Goal: Task Accomplishment & Management: Complete application form

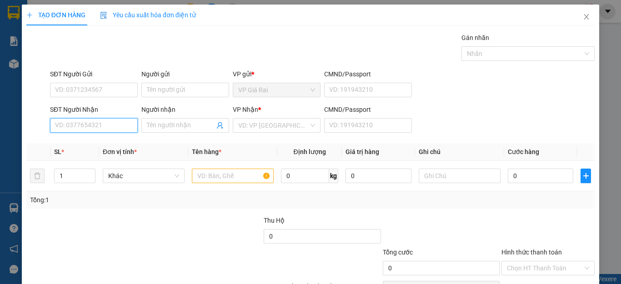
click at [61, 127] on input "SĐT Người Nhận" at bounding box center [94, 125] width 88 height 15
click at [83, 140] on div "0944000350 - mai" at bounding box center [92, 144] width 75 height 10
type input "0944000350"
type input "mai"
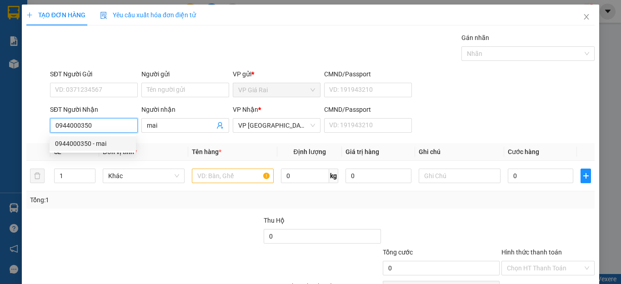
type input "40.000"
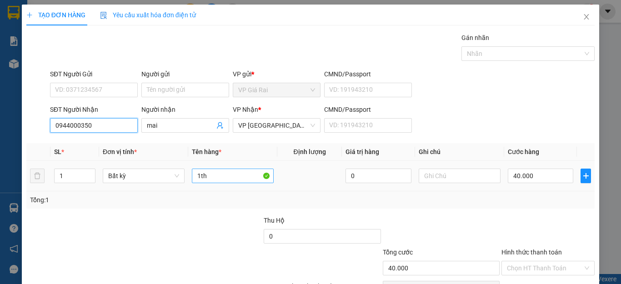
type input "0944000350"
click at [226, 179] on input "1th" at bounding box center [233, 176] width 82 height 15
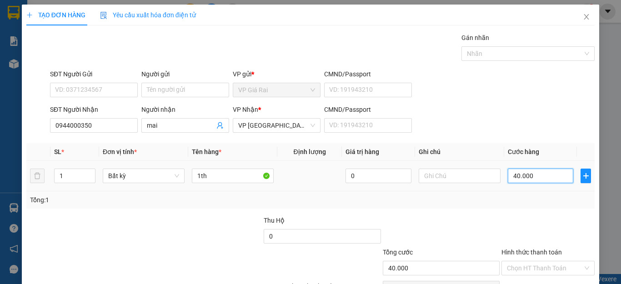
click at [522, 174] on input "40.000" at bounding box center [540, 176] width 65 height 15
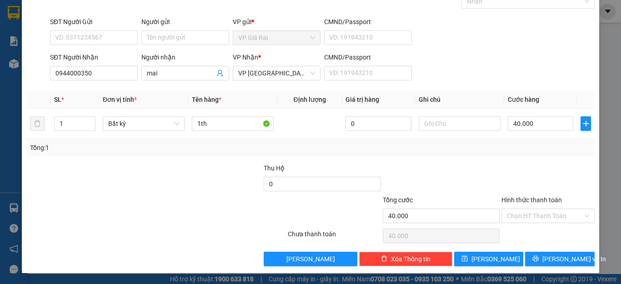
click at [531, 220] on input "Hình thức thanh toán" at bounding box center [545, 216] width 76 height 14
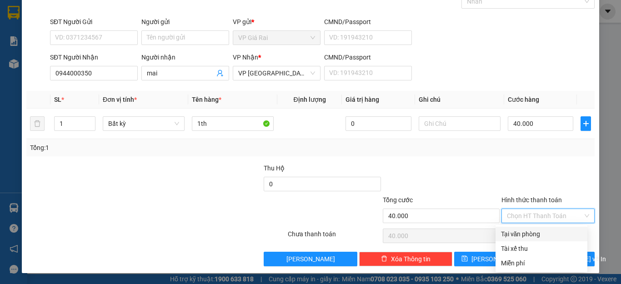
click at [526, 230] on div "Tại văn phòng" at bounding box center [541, 234] width 81 height 10
type input "0"
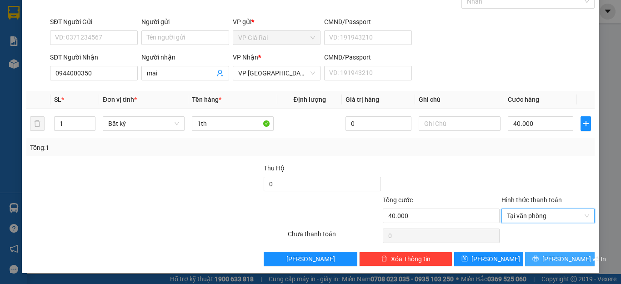
click at [538, 256] on icon "printer" at bounding box center [535, 258] width 6 height 6
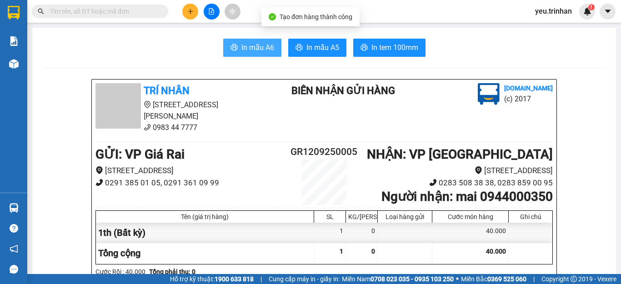
click at [255, 46] on span "In mẫu A6" at bounding box center [257, 47] width 33 height 11
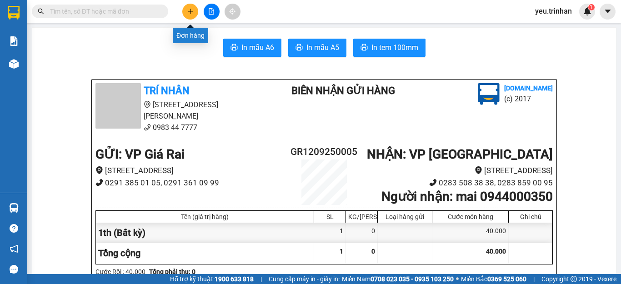
click at [191, 12] on icon "plus" at bounding box center [190, 11] width 6 height 6
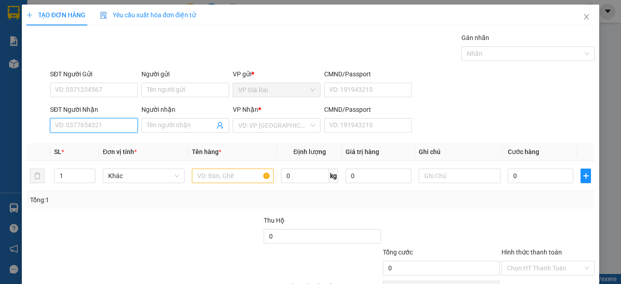
click at [87, 130] on input "SĐT Người Nhận" at bounding box center [94, 125] width 88 height 15
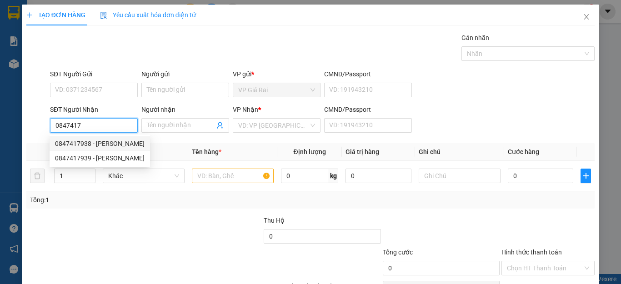
click at [116, 141] on div "0847417938 - [PERSON_NAME]" at bounding box center [100, 144] width 90 height 10
type input "0847417938"
type input "KIỀU THU"
type input "30.000"
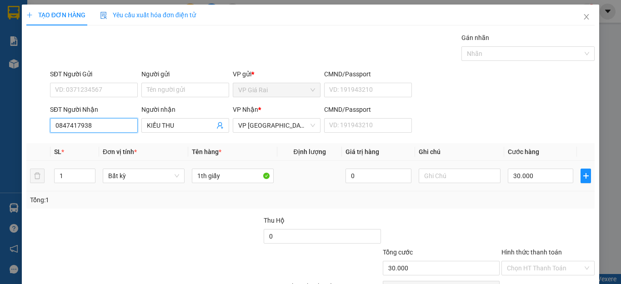
type input "0847417938"
click at [231, 167] on div "1th giấy" at bounding box center [233, 176] width 82 height 18
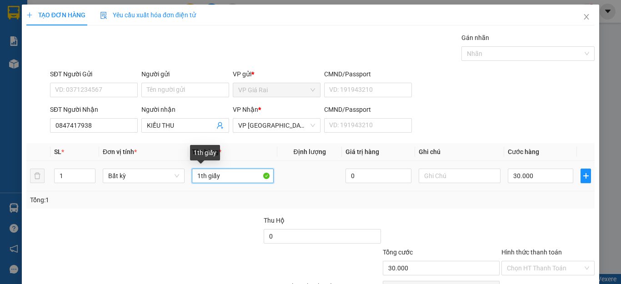
click at [231, 181] on input "1th giấy" at bounding box center [233, 176] width 82 height 15
type input "1th"
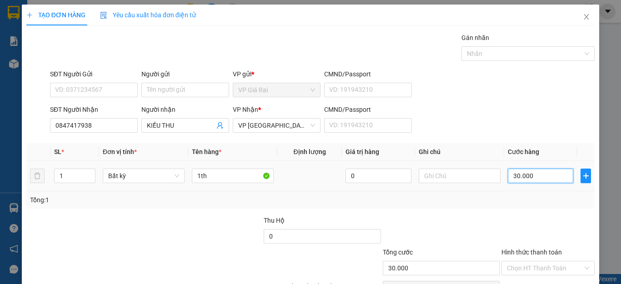
click at [531, 175] on input "30.000" at bounding box center [540, 176] width 65 height 15
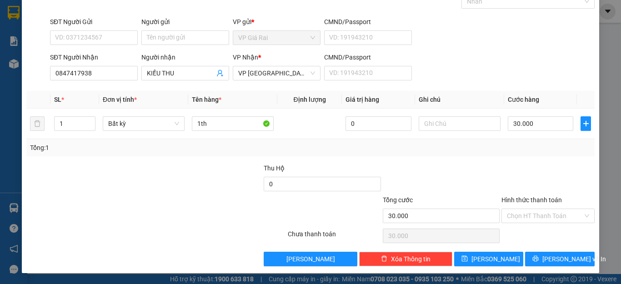
click at [508, 225] on div "Hình thức thanh toán Chọn HT Thanh Toán" at bounding box center [547, 211] width 93 height 32
drag, startPoint x: 515, startPoint y: 216, endPoint x: 516, endPoint y: 223, distance: 6.4
click at [515, 220] on input "Hình thức thanh toán" at bounding box center [545, 216] width 76 height 14
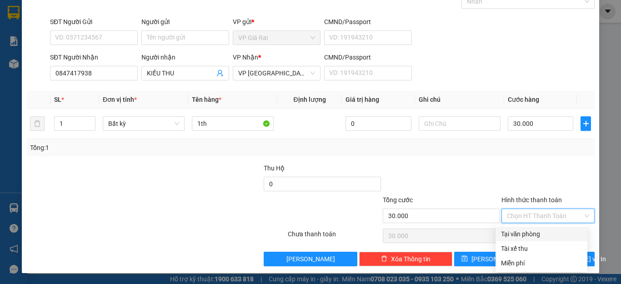
click at [519, 234] on div "Tại văn phòng" at bounding box center [541, 234] width 81 height 10
type input "0"
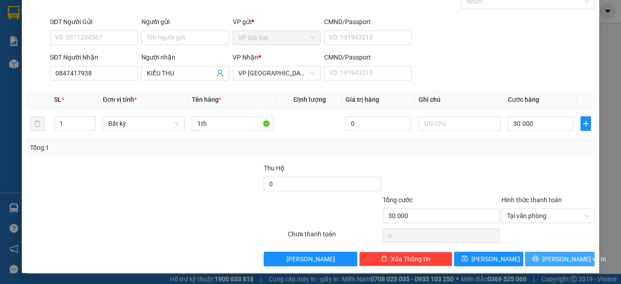
click at [525, 252] on button "[PERSON_NAME] và In" at bounding box center [560, 259] width 70 height 15
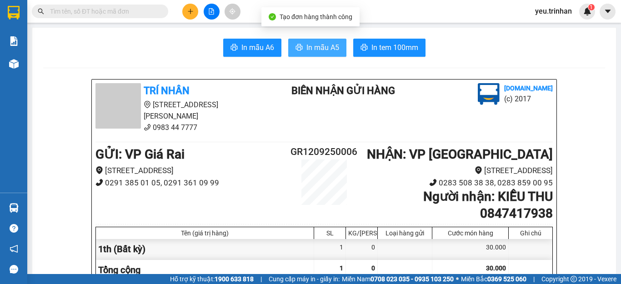
click at [312, 54] on button "In mẫu A5" at bounding box center [317, 48] width 58 height 18
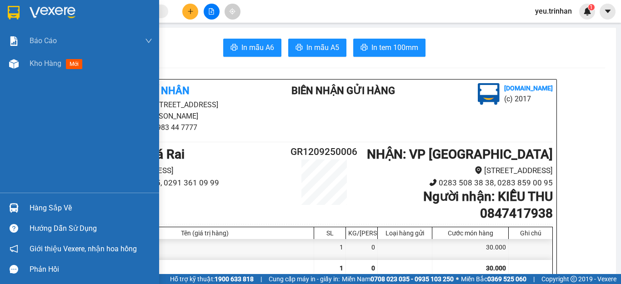
click at [17, 14] on img at bounding box center [14, 13] width 12 height 14
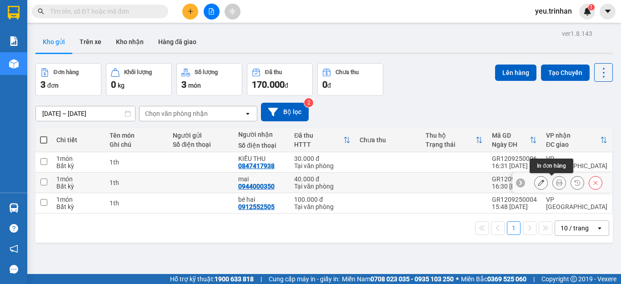
click at [556, 183] on icon at bounding box center [559, 182] width 6 height 6
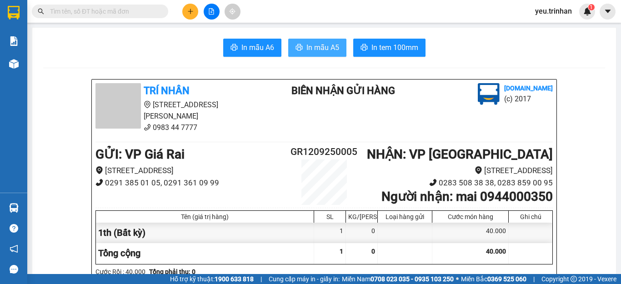
click at [306, 50] on span "In mẫu A5" at bounding box center [322, 47] width 33 height 11
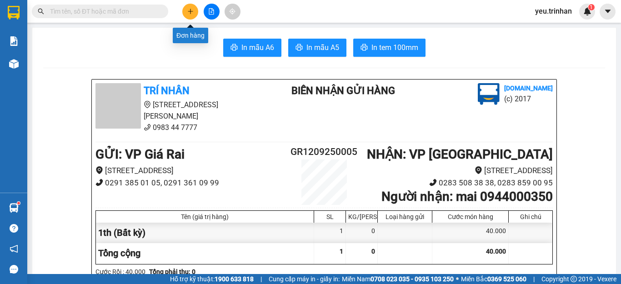
click at [190, 17] on button at bounding box center [190, 12] width 16 height 16
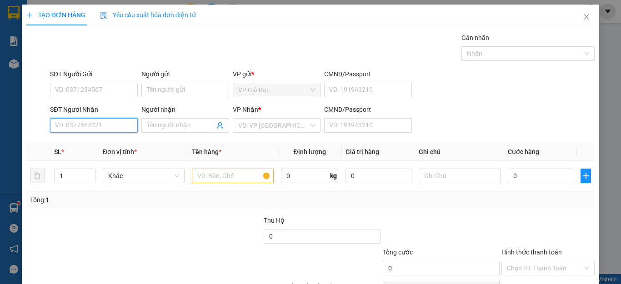
click at [86, 120] on input "SĐT Người Nhận" at bounding box center [94, 125] width 88 height 15
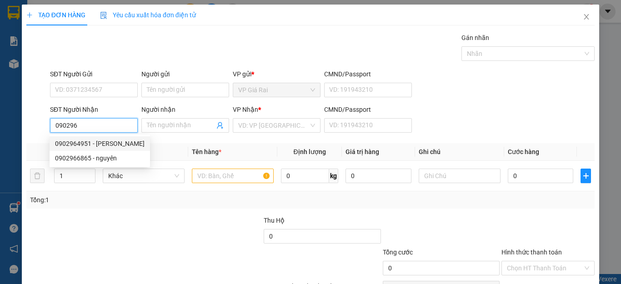
click at [90, 146] on div "0902964951 - [PERSON_NAME]" at bounding box center [100, 144] width 90 height 10
type input "0902964951"
type input "[PERSON_NAME]"
type input "40.000"
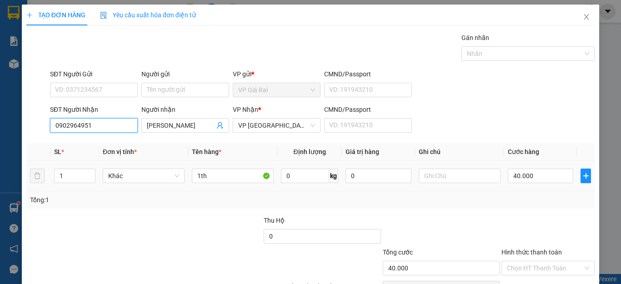
type input "0902964951"
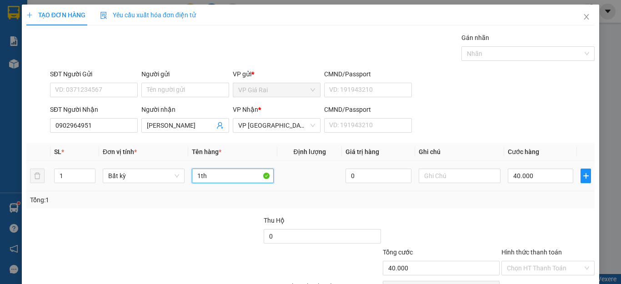
click at [233, 175] on input "1th" at bounding box center [233, 176] width 82 height 15
click at [541, 180] on input "40.000" at bounding box center [540, 176] width 65 height 15
type input "3"
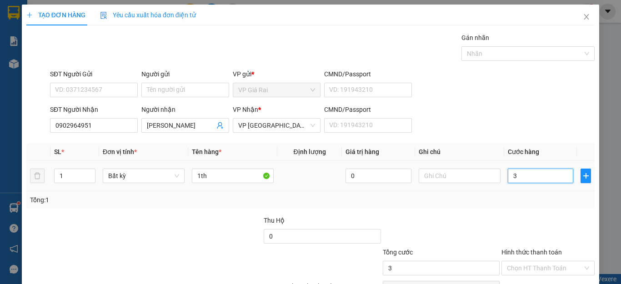
type input "30"
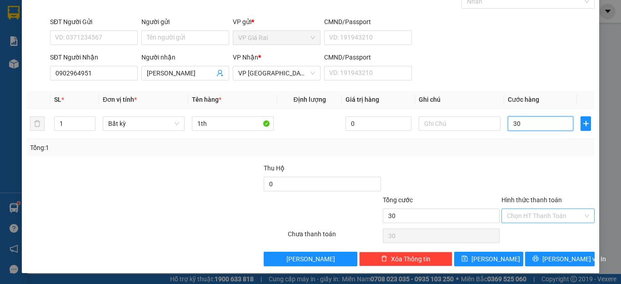
type input "30"
type input "30.000"
click at [550, 217] on input "Hình thức thanh toán" at bounding box center [545, 216] width 76 height 14
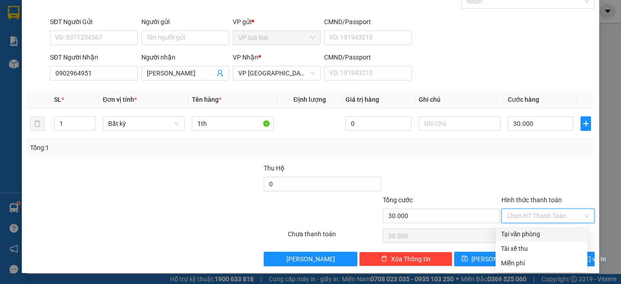
click at [529, 237] on div "Tại văn phòng" at bounding box center [541, 234] width 81 height 10
type input "0"
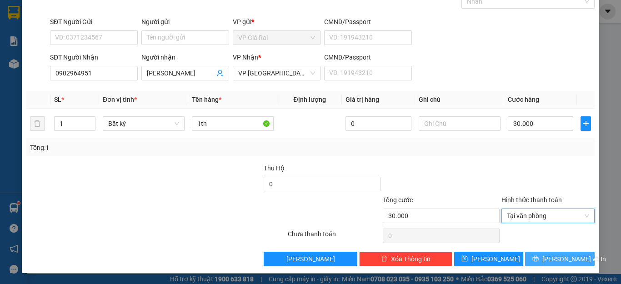
click at [546, 260] on span "[PERSON_NAME] và In" at bounding box center [574, 259] width 64 height 10
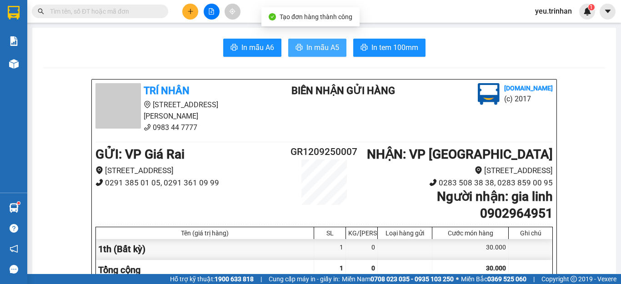
click at [312, 45] on span "In mẫu A5" at bounding box center [322, 47] width 33 height 11
click at [184, 5] on div at bounding box center [211, 12] width 68 height 16
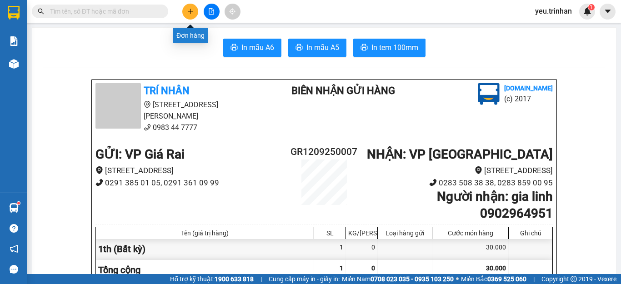
click at [191, 13] on icon "plus" at bounding box center [190, 11] width 6 height 6
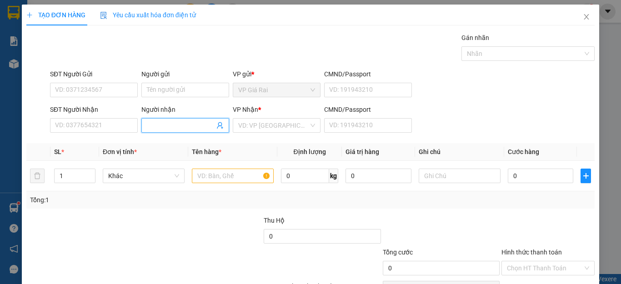
click at [171, 125] on input "Người nhận" at bounding box center [181, 125] width 68 height 10
type input "tuấn tc"
click at [265, 124] on input "search" at bounding box center [273, 126] width 70 height 14
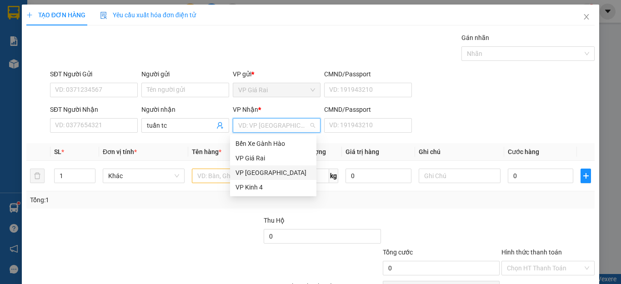
click at [249, 174] on div "VP [GEOGRAPHIC_DATA]" at bounding box center [272, 173] width 75 height 10
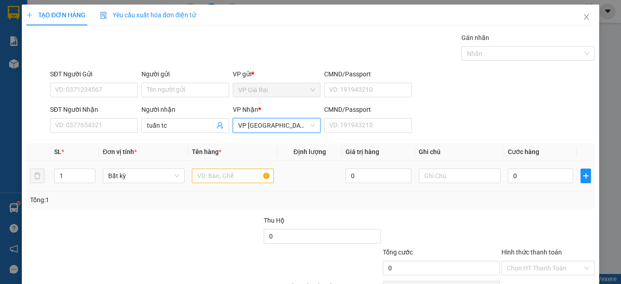
click at [200, 185] on td at bounding box center [232, 176] width 89 height 30
click at [202, 174] on input "text" at bounding box center [233, 176] width 82 height 15
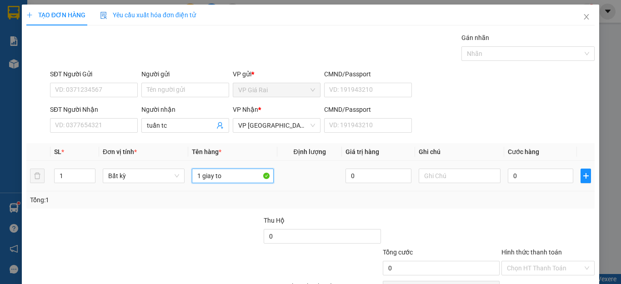
scroll to position [52, 0]
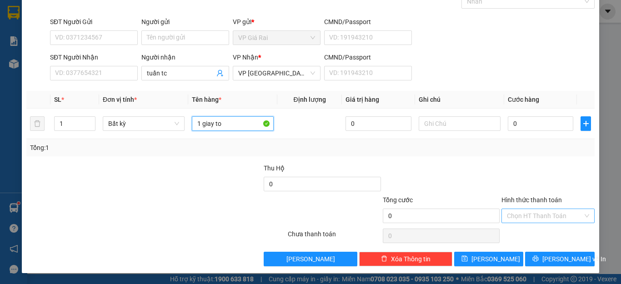
type input "1 giay to"
click at [547, 219] on input "Hình thức thanh toán" at bounding box center [545, 216] width 76 height 14
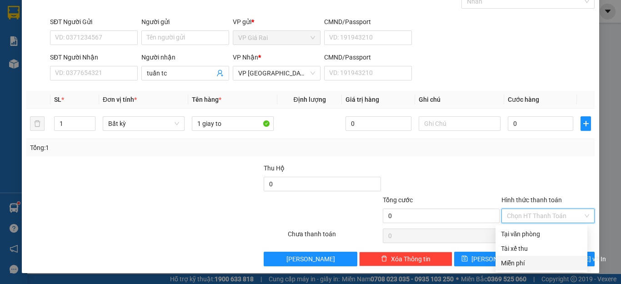
click at [515, 257] on div "Miễn phí" at bounding box center [541, 263] width 92 height 15
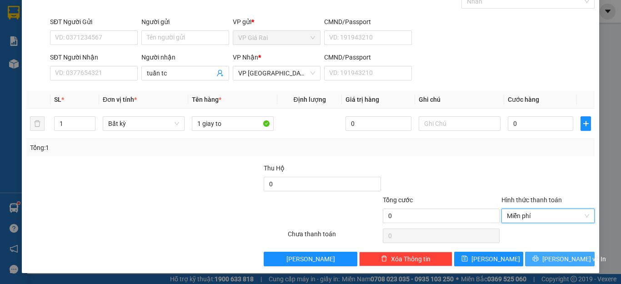
click at [538, 261] on icon "printer" at bounding box center [535, 258] width 6 height 6
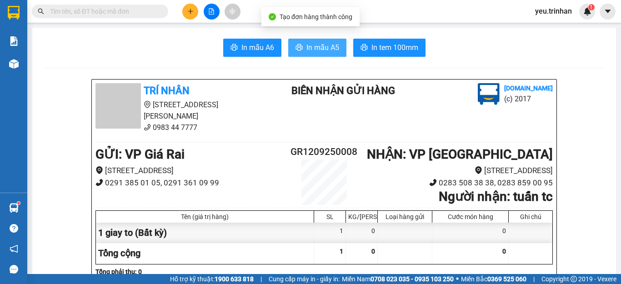
click at [331, 54] on button "In mẫu A5" at bounding box center [317, 48] width 58 height 18
click at [185, 15] on button at bounding box center [190, 12] width 16 height 16
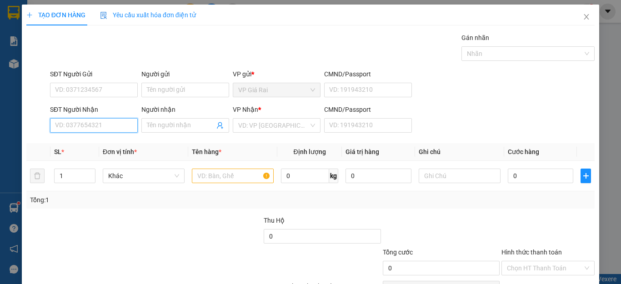
click at [71, 125] on input "SĐT Người Nhận" at bounding box center [94, 125] width 88 height 15
type input "0906902001"
click at [100, 143] on div "0906902001 - [PERSON_NAME]" at bounding box center [100, 144] width 90 height 10
type input "[PERSON_NAME]"
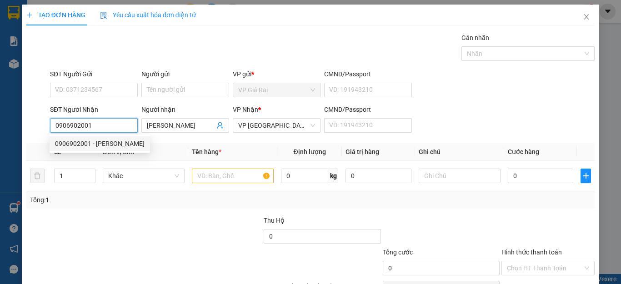
type input "40.000"
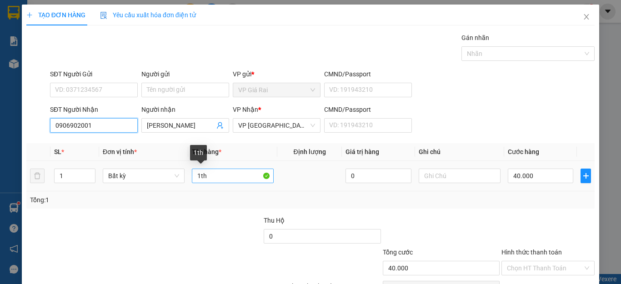
type input "0906902001"
click at [216, 176] on input "1th" at bounding box center [233, 176] width 82 height 15
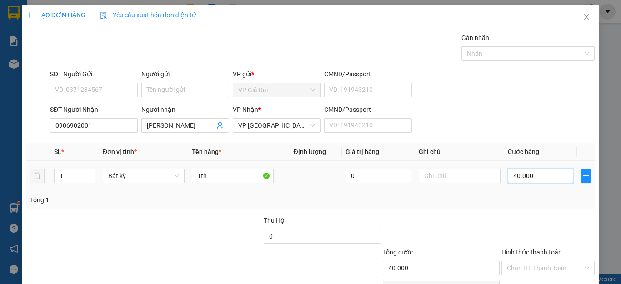
click at [547, 179] on input "40.000" at bounding box center [540, 176] width 65 height 15
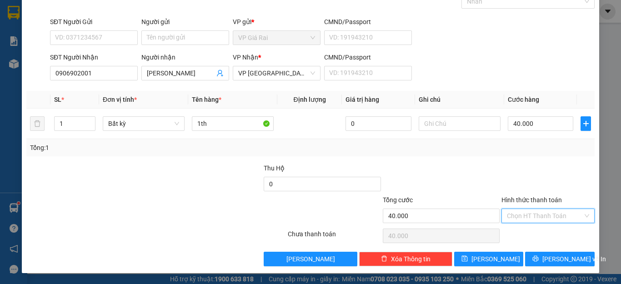
click at [538, 213] on input "Hình thức thanh toán" at bounding box center [545, 216] width 76 height 14
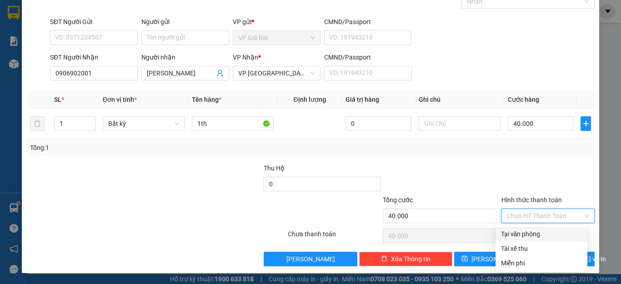
click at [528, 232] on div "Tại văn phòng" at bounding box center [541, 234] width 81 height 10
type input "0"
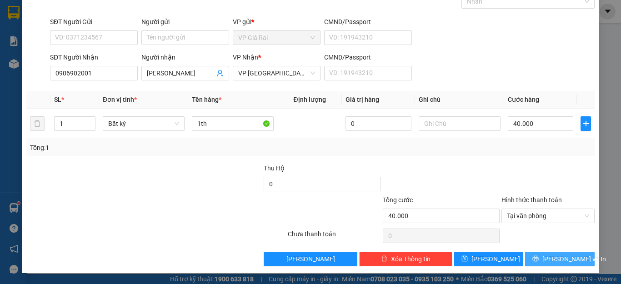
click at [555, 262] on span "[PERSON_NAME] và In" at bounding box center [574, 259] width 64 height 10
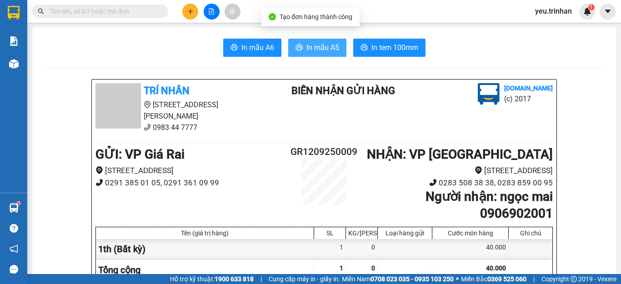
click at [318, 50] on span "In mẫu A5" at bounding box center [322, 47] width 33 height 11
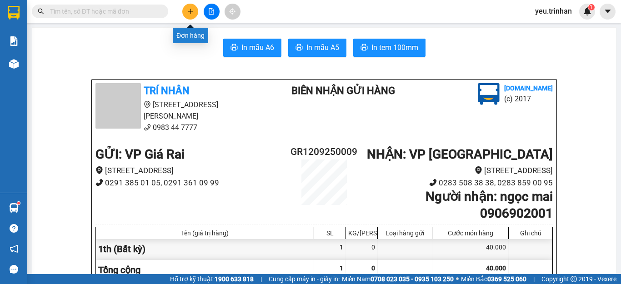
click at [194, 9] on button at bounding box center [190, 12] width 16 height 16
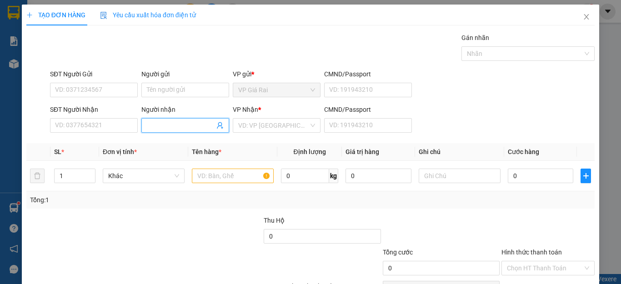
click at [156, 123] on input "Người nhận" at bounding box center [181, 125] width 68 height 10
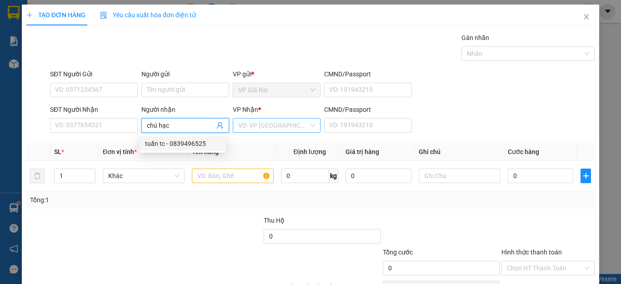
type input "chú hạc"
click at [248, 126] on input "search" at bounding box center [273, 126] width 70 height 14
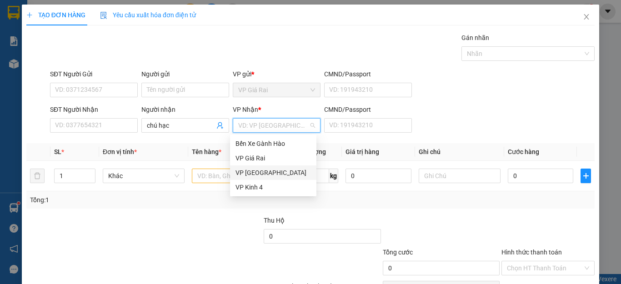
click at [244, 169] on div "VP [GEOGRAPHIC_DATA]" at bounding box center [272, 173] width 75 height 10
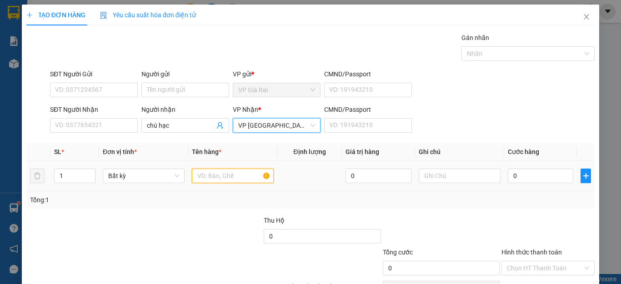
click at [209, 175] on input "text" at bounding box center [233, 176] width 82 height 15
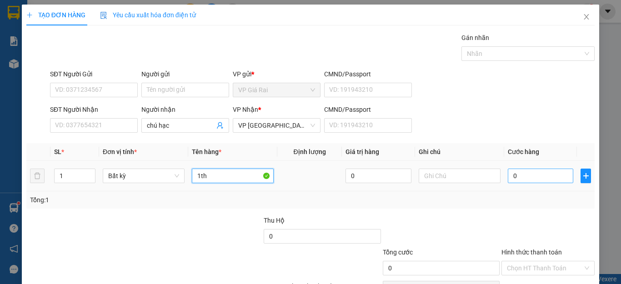
type input "1th"
click at [535, 179] on input "0" at bounding box center [540, 176] width 65 height 15
type input "4"
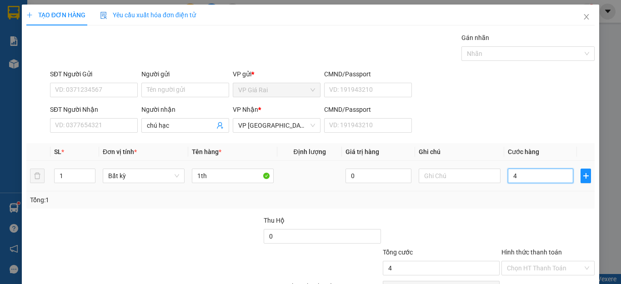
type input "40"
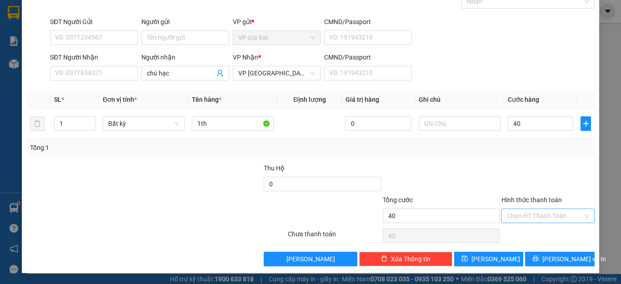
type input "40.000"
click at [529, 215] on input "Hình thức thanh toán" at bounding box center [545, 216] width 76 height 14
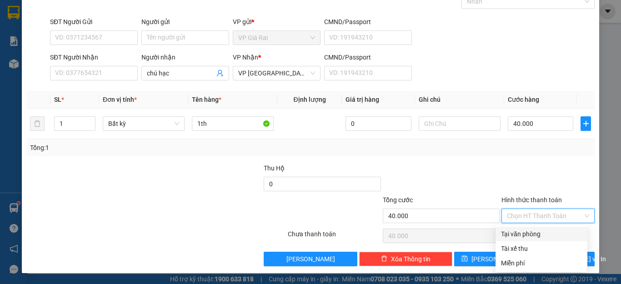
click at [519, 231] on div "Tại văn phòng" at bounding box center [541, 234] width 81 height 10
type input "0"
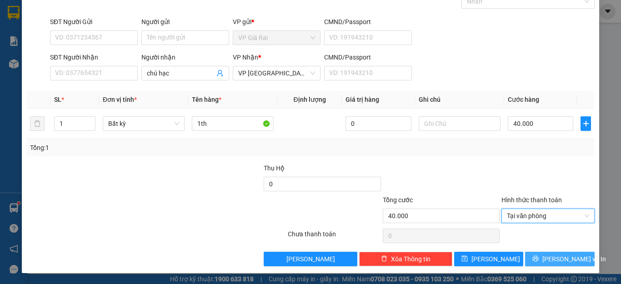
click at [542, 256] on button "[PERSON_NAME] và In" at bounding box center [560, 259] width 70 height 15
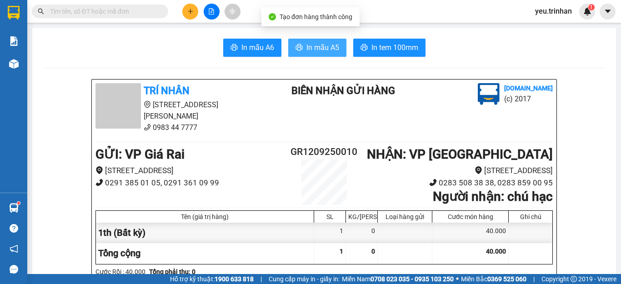
click at [306, 51] on span "In mẫu A5" at bounding box center [322, 47] width 33 height 11
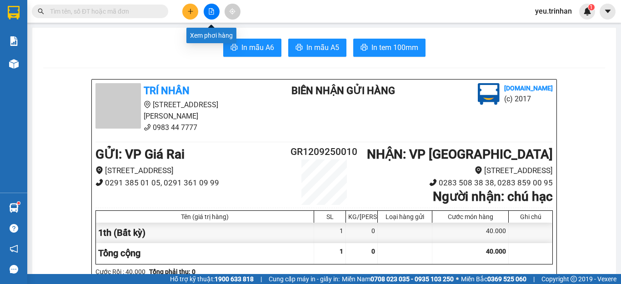
click at [210, 13] on icon "file-add" at bounding box center [211, 11] width 6 height 6
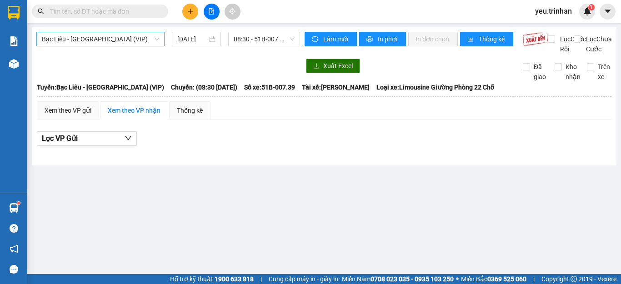
click at [123, 39] on span "Bạc Liêu - [GEOGRAPHIC_DATA] (VIP)" at bounding box center [100, 39] width 117 height 14
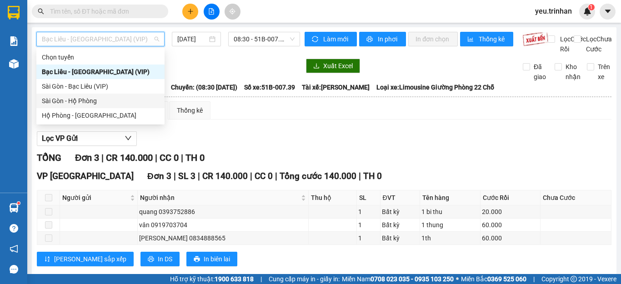
click at [72, 101] on div "Sài Gòn - Hộ Phòng" at bounding box center [100, 101] width 117 height 10
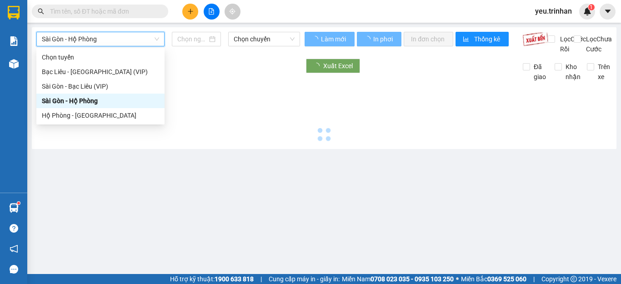
type input "[DATE]"
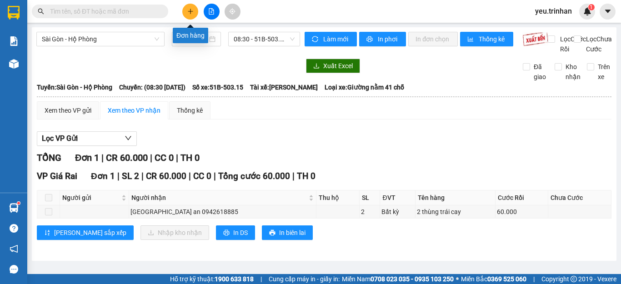
click at [192, 15] on button at bounding box center [190, 12] width 16 height 16
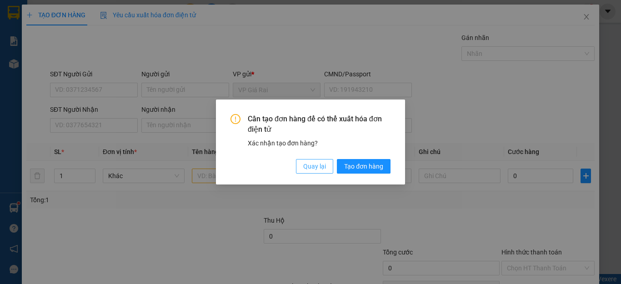
drag, startPoint x: 321, startPoint y: 167, endPoint x: 276, endPoint y: 158, distance: 46.3
click at [321, 166] on span "Quay lại" at bounding box center [314, 166] width 23 height 10
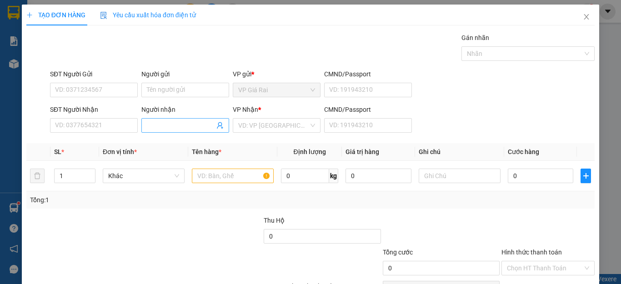
click at [159, 125] on input "Người nhận" at bounding box center [181, 125] width 68 height 10
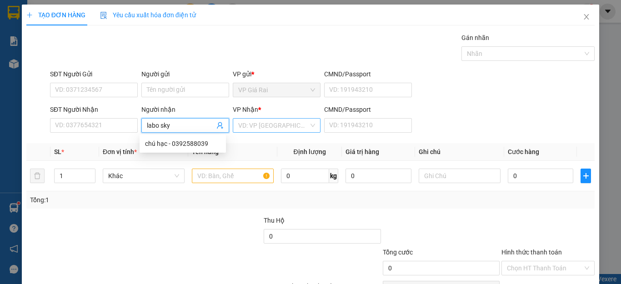
type input "labo sky"
drag, startPoint x: 265, startPoint y: 128, endPoint x: 261, endPoint y: 134, distance: 7.3
click at [264, 128] on input "search" at bounding box center [273, 126] width 70 height 14
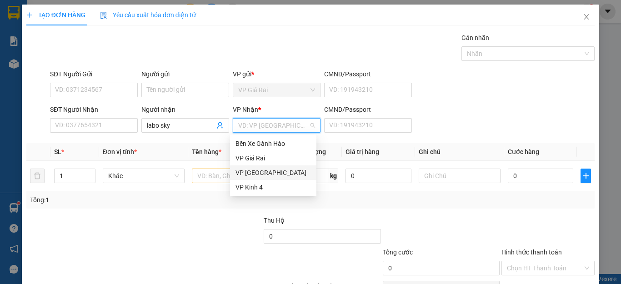
click at [245, 172] on div "VP [GEOGRAPHIC_DATA]" at bounding box center [272, 173] width 75 height 10
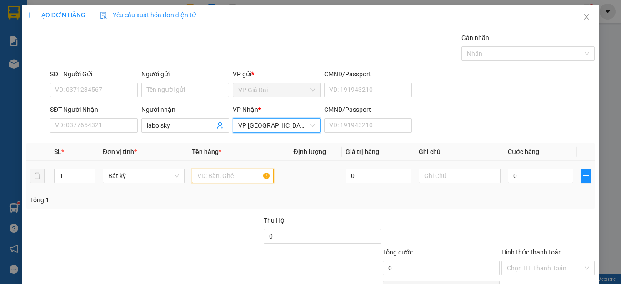
click at [217, 178] on input "text" at bounding box center [233, 176] width 82 height 15
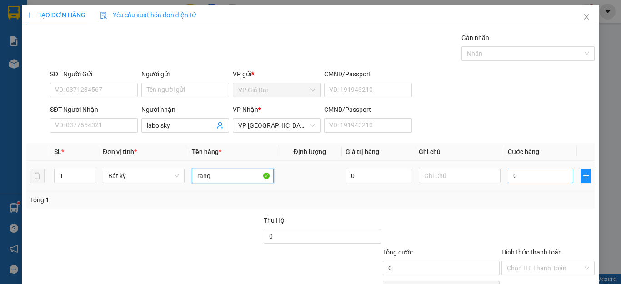
type input "rang"
click at [523, 175] on input "0" at bounding box center [540, 176] width 65 height 15
type input "2"
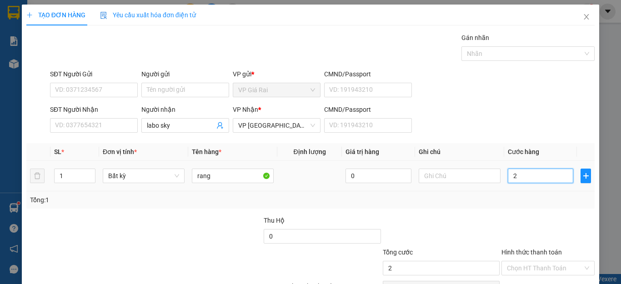
type input "20"
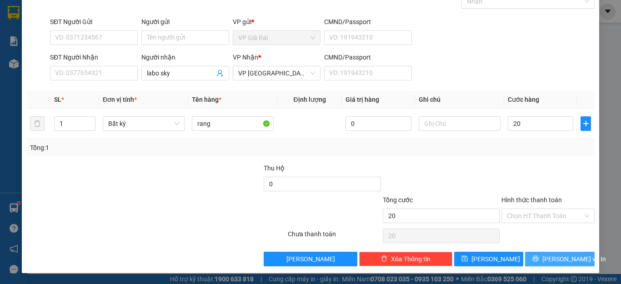
type input "20.000"
click at [551, 258] on span "[PERSON_NAME] và In" at bounding box center [574, 259] width 64 height 10
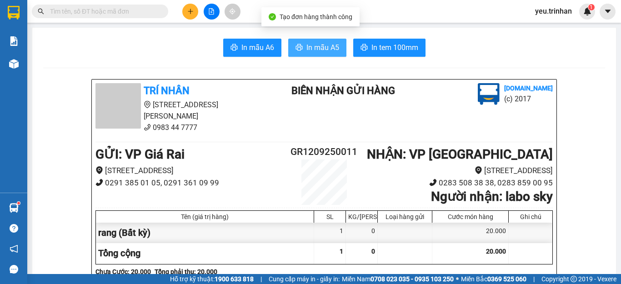
click at [313, 50] on span "In mẫu A5" at bounding box center [322, 47] width 33 height 11
click at [191, 13] on icon "plus" at bounding box center [190, 11] width 6 height 6
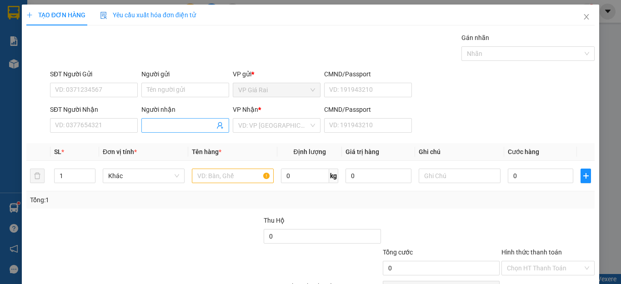
click at [162, 125] on input "Người nhận" at bounding box center [181, 125] width 68 height 10
type input "s"
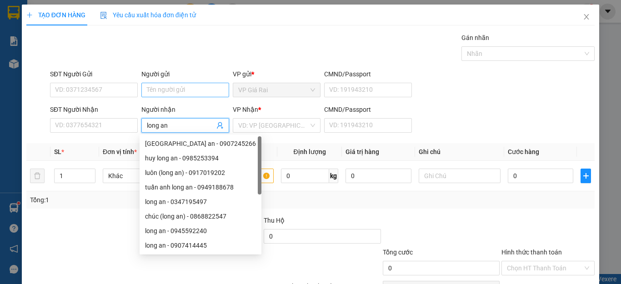
type input "long an"
click at [155, 90] on input "Người gửi" at bounding box center [185, 90] width 88 height 15
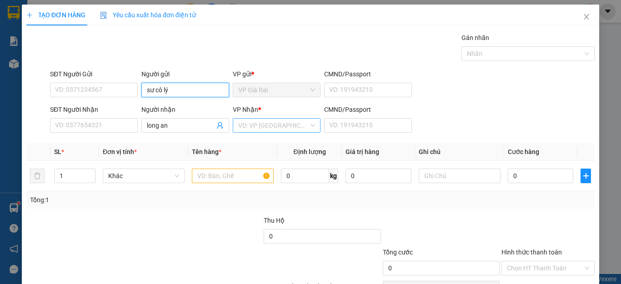
type input "sư cô lý"
click at [266, 131] on input "search" at bounding box center [273, 126] width 70 height 14
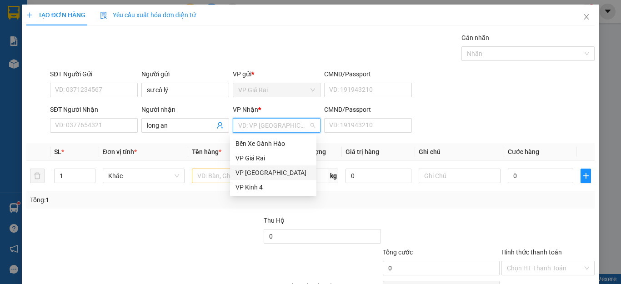
click at [251, 172] on div "VP [GEOGRAPHIC_DATA]" at bounding box center [272, 173] width 75 height 10
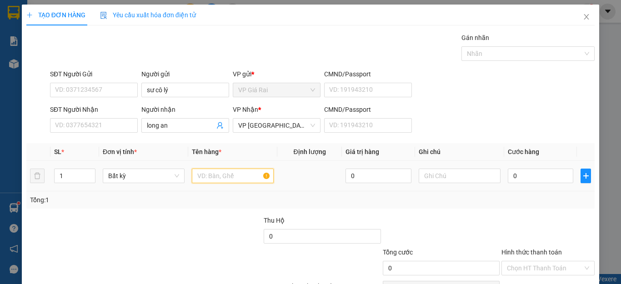
drag, startPoint x: 211, startPoint y: 170, endPoint x: 232, endPoint y: 138, distance: 39.1
click at [209, 169] on input "text" at bounding box center [233, 176] width 82 height 15
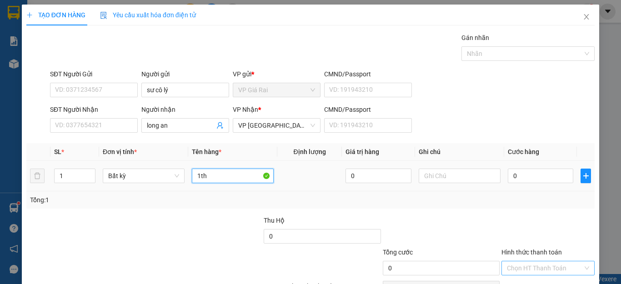
scroll to position [52, 0]
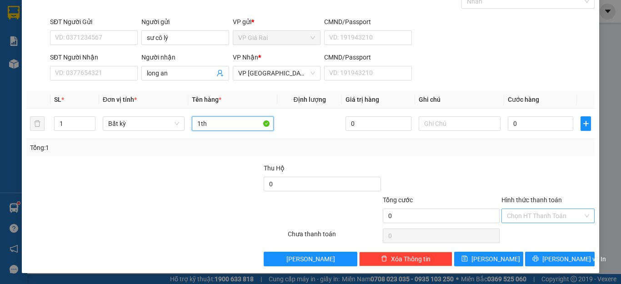
type input "1th"
click at [532, 219] on input "Hình thức thanh toán" at bounding box center [545, 216] width 76 height 14
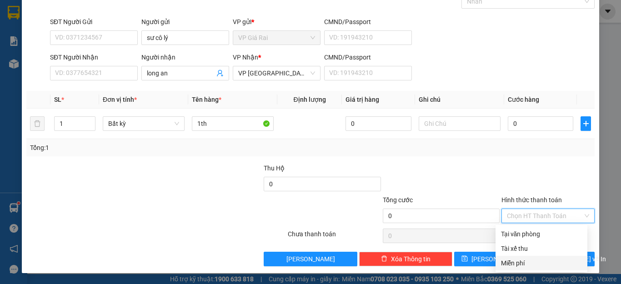
click at [507, 263] on div "Miễn phí" at bounding box center [541, 263] width 81 height 10
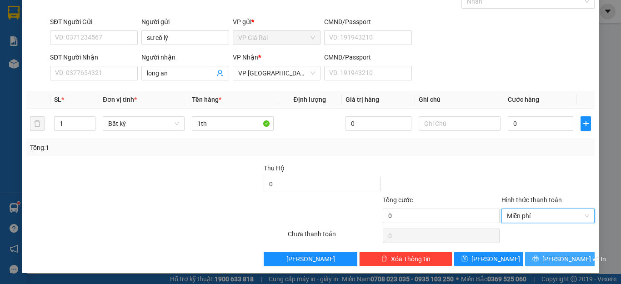
drag, startPoint x: 563, startPoint y: 258, endPoint x: 526, endPoint y: 244, distance: 39.7
click at [563, 258] on span "[PERSON_NAME] và In" at bounding box center [574, 259] width 64 height 10
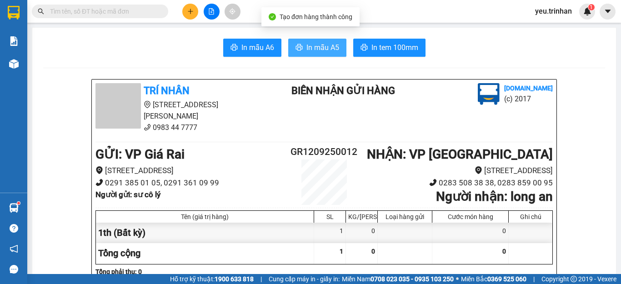
click at [314, 45] on span "In mẫu A5" at bounding box center [322, 47] width 33 height 11
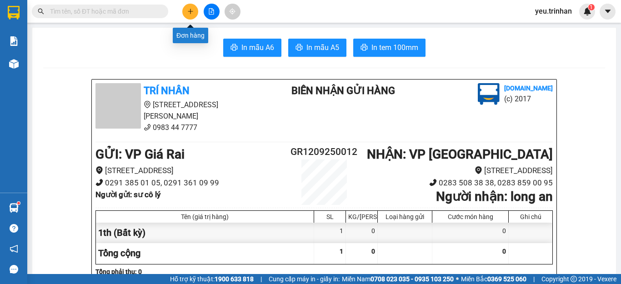
click at [185, 14] on button at bounding box center [190, 12] width 16 height 16
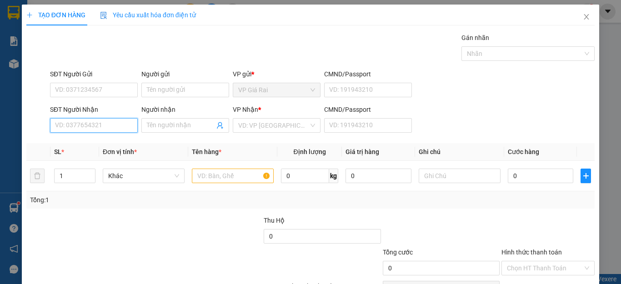
click at [82, 118] on input "SĐT Người Nhận" at bounding box center [94, 125] width 88 height 15
type input "0919825942"
drag, startPoint x: 87, startPoint y: 142, endPoint x: 82, endPoint y: 141, distance: 5.1
click at [87, 141] on div "0919825942 - khang" at bounding box center [92, 144] width 75 height 10
type input "khang"
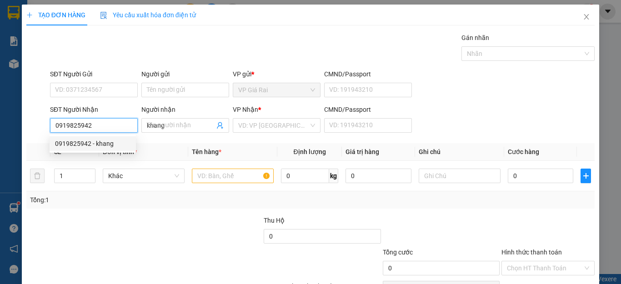
type input "80.000"
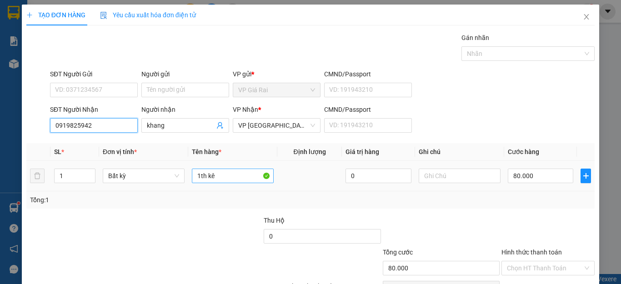
type input "0919825942"
click at [235, 171] on input "1th kê" at bounding box center [233, 176] width 82 height 15
type input "1th"
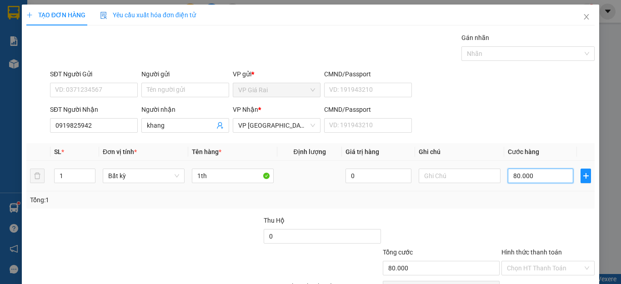
click at [515, 173] on input "80.000" at bounding box center [540, 176] width 65 height 15
type input "0"
type input "3"
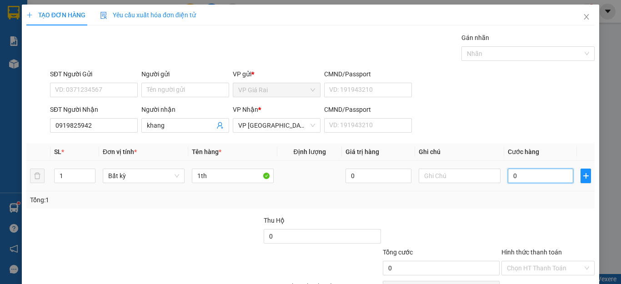
type input "3"
type input "03"
type input "30"
type input "030"
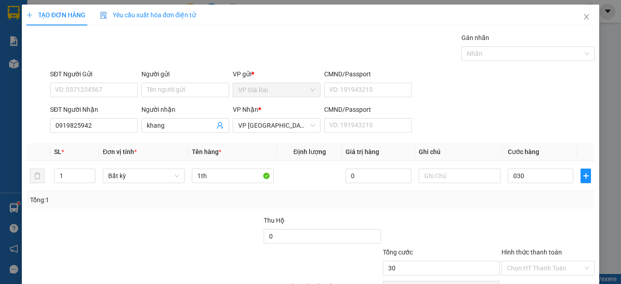
type input "30.000"
click at [525, 213] on div "Transit Pickup Surcharge Ids Transit Deliver Surcharge Ids Transit Deliver Surc…" at bounding box center [310, 176] width 568 height 286
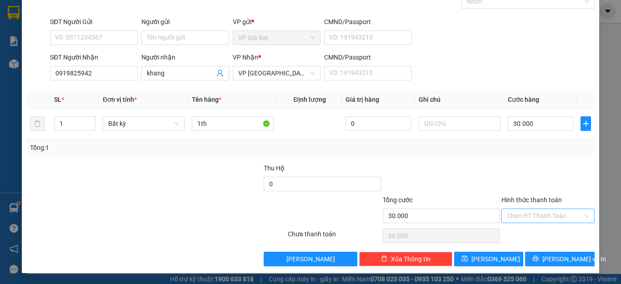
click at [534, 213] on input "Hình thức thanh toán" at bounding box center [545, 216] width 76 height 14
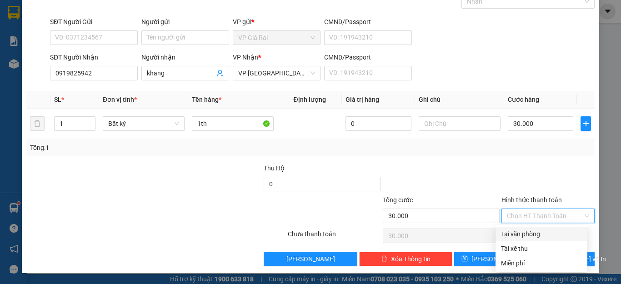
click at [529, 234] on div "Tại văn phòng" at bounding box center [541, 234] width 81 height 10
type input "0"
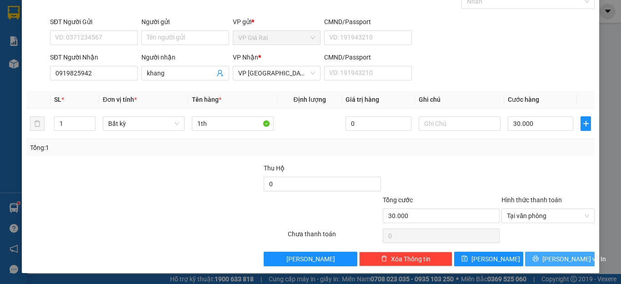
drag, startPoint x: 550, startPoint y: 257, endPoint x: 524, endPoint y: 228, distance: 38.6
click at [550, 257] on span "[PERSON_NAME] và In" at bounding box center [574, 259] width 64 height 10
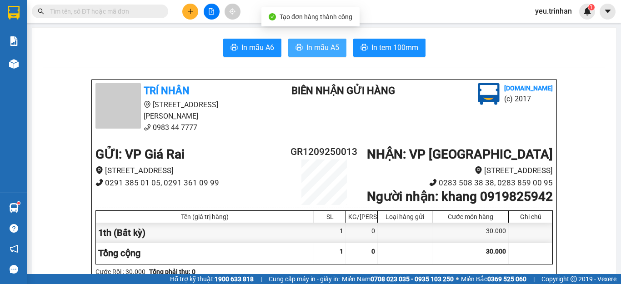
click at [311, 49] on span "In mẫu A5" at bounding box center [322, 47] width 33 height 11
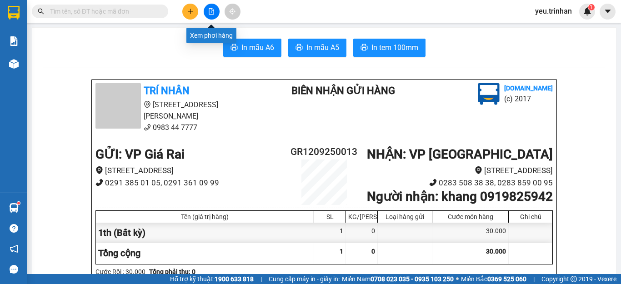
click at [214, 5] on button at bounding box center [212, 12] width 16 height 16
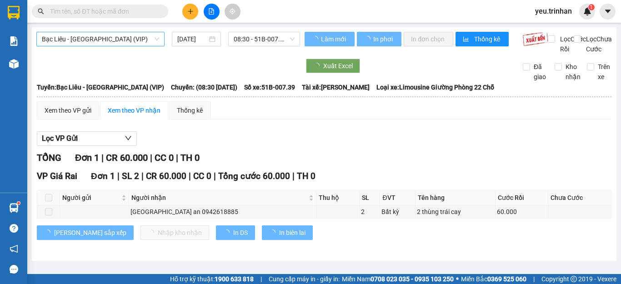
click at [104, 38] on span "Bạc Liêu - [GEOGRAPHIC_DATA] (VIP)" at bounding box center [100, 39] width 117 height 14
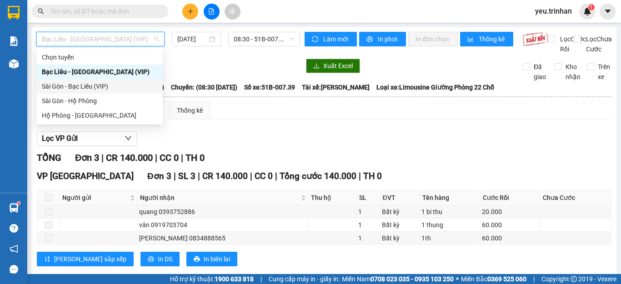
click at [70, 84] on div "Sài Gòn - Bạc Liêu (VIP)" at bounding box center [99, 86] width 115 height 10
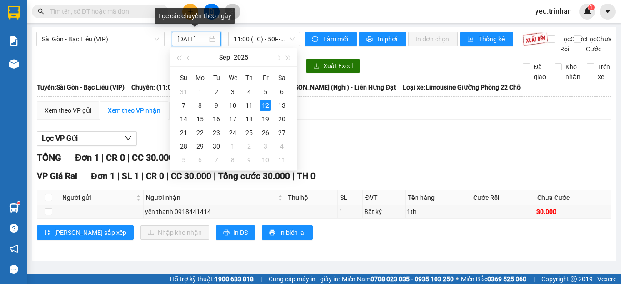
click at [196, 40] on input "[DATE]" at bounding box center [192, 39] width 30 height 10
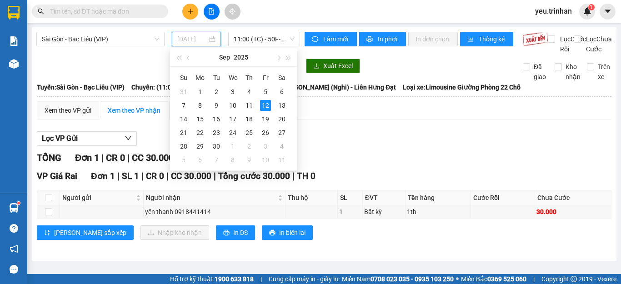
drag, startPoint x: 248, startPoint y: 105, endPoint x: 235, endPoint y: 53, distance: 53.2
click at [248, 105] on div "11" at bounding box center [249, 105] width 11 height 11
type input "[DATE]"
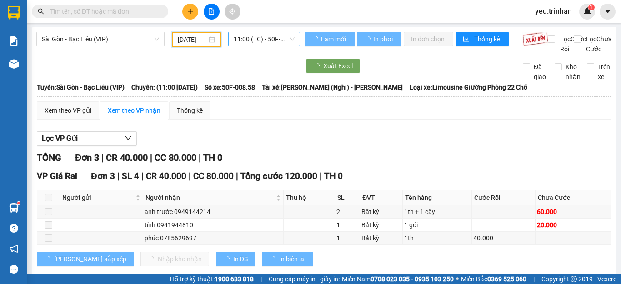
click at [247, 42] on span "11:00 (TC) - 50F-008.58" at bounding box center [264, 39] width 61 height 14
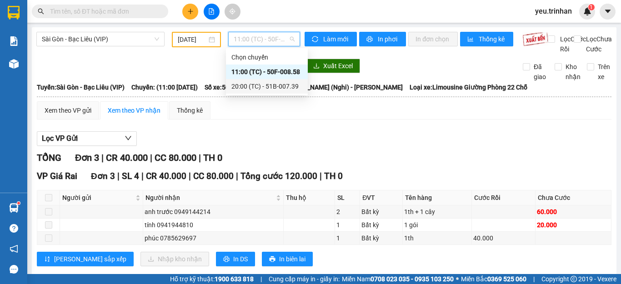
click at [254, 81] on div "20:00 (TC) - 51B-007.39" at bounding box center [266, 86] width 71 height 10
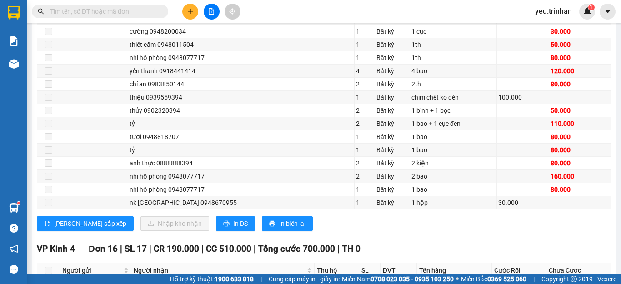
scroll to position [318, 0]
